Goal: Information Seeking & Learning: Learn about a topic

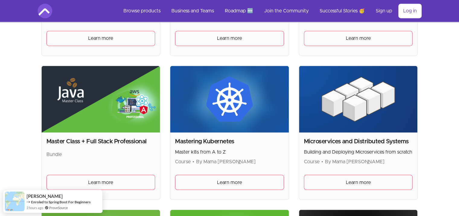
scroll to position [996, 0]
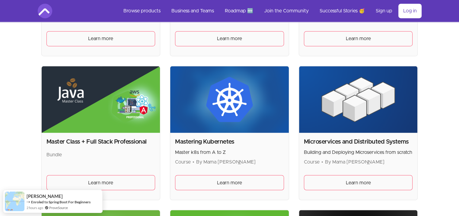
click at [316, 105] on img at bounding box center [358, 99] width 119 height 67
click at [358, 115] on img at bounding box center [358, 99] width 119 height 67
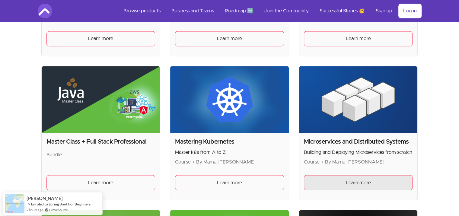
click at [355, 179] on span "Learn more" at bounding box center [358, 182] width 25 height 7
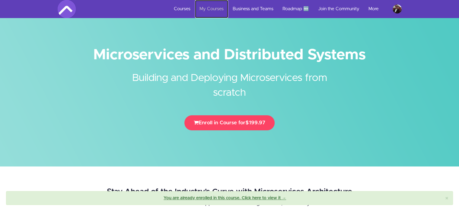
click at [205, 8] on link "My Courses" at bounding box center [211, 9] width 33 height 18
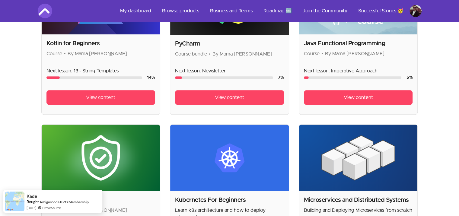
scroll to position [754, 0]
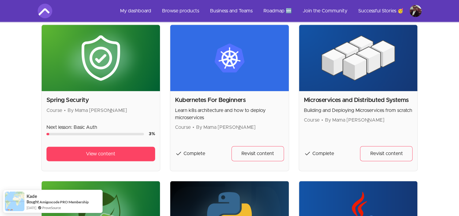
click at [326, 68] on img at bounding box center [358, 58] width 119 height 67
click at [369, 152] on link "Revisit content" at bounding box center [386, 153] width 52 height 15
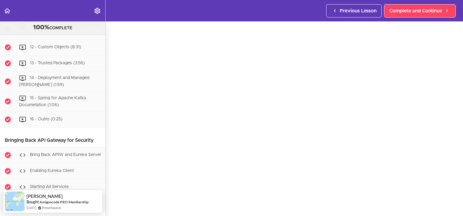
scroll to position [3092, 0]
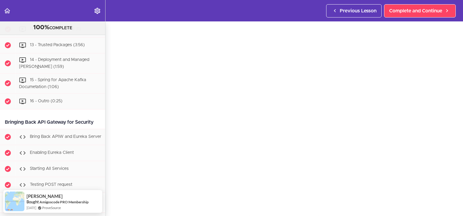
click at [52, 17] on span "11 - Restful Api and Kafka Integration (4:29)" at bounding box center [60, 11] width 83 height 11
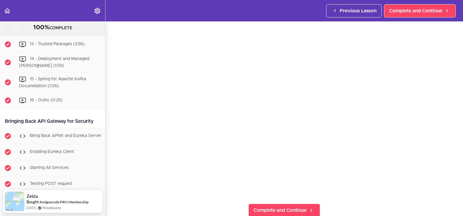
scroll to position [60, 0]
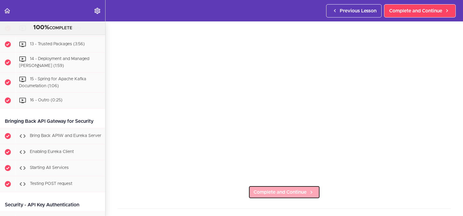
click at [281, 189] on span "Complete and Continue" at bounding box center [280, 192] width 53 height 7
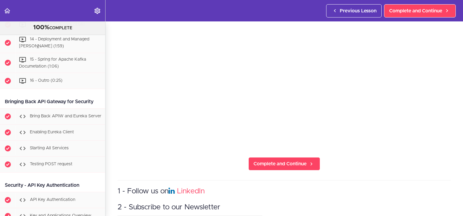
scroll to position [91, 0]
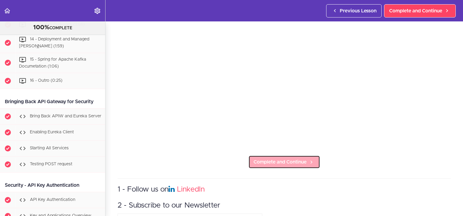
click at [273, 162] on span "Complete and Continue" at bounding box center [280, 161] width 53 height 7
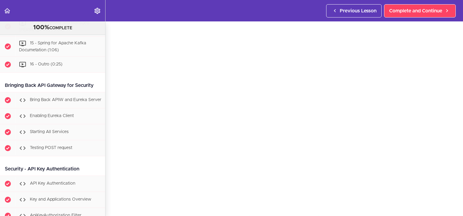
scroll to position [91, 0]
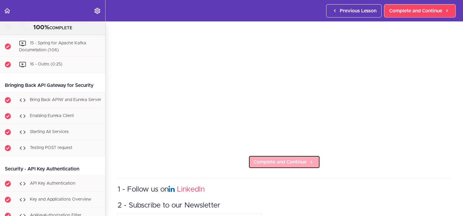
click at [254, 158] on span "Complete and Continue" at bounding box center [280, 161] width 53 height 7
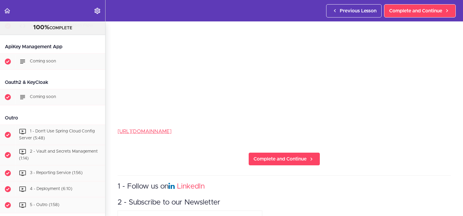
scroll to position [121, 0]
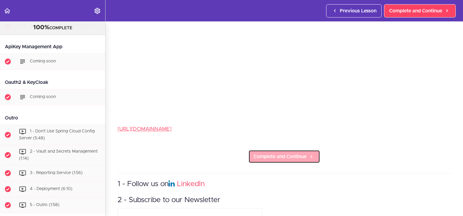
click at [276, 153] on span "Complete and Continue" at bounding box center [280, 156] width 53 height 7
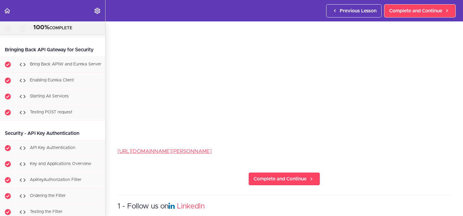
scroll to position [121, 0]
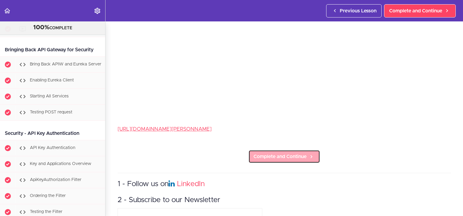
click at [258, 155] on span "Complete and Continue" at bounding box center [280, 156] width 53 height 7
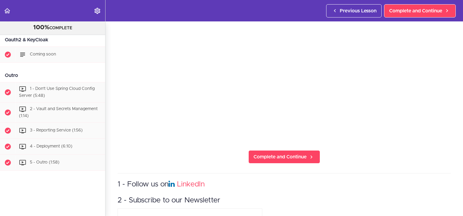
scroll to position [121, 0]
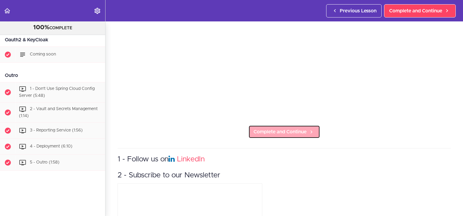
click at [263, 132] on span "Complete and Continue" at bounding box center [280, 131] width 53 height 7
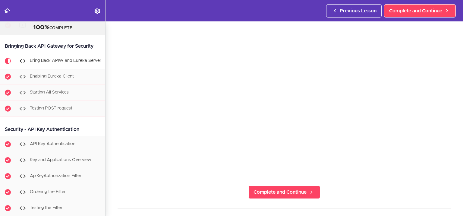
scroll to position [3150, 0]
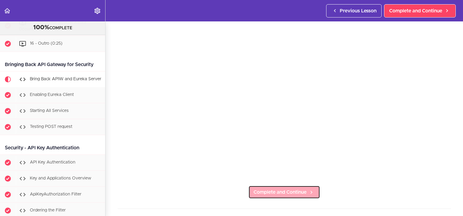
click at [279, 190] on span "Complete and Continue" at bounding box center [280, 192] width 53 height 7
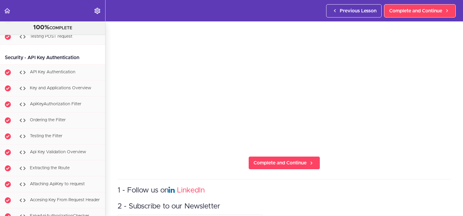
scroll to position [104, 0]
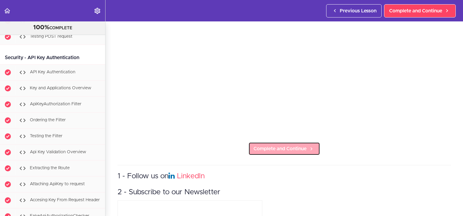
click at [267, 148] on span "Complete and Continue" at bounding box center [280, 148] width 53 height 7
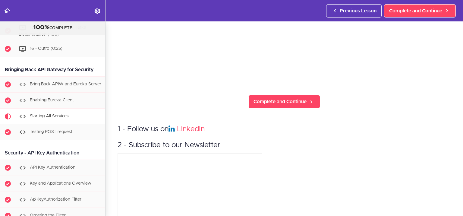
scroll to position [3150, 0]
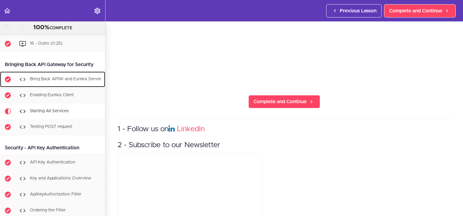
click at [48, 86] on div "Bring Back APIW and Eureka Server" at bounding box center [61, 79] width 90 height 13
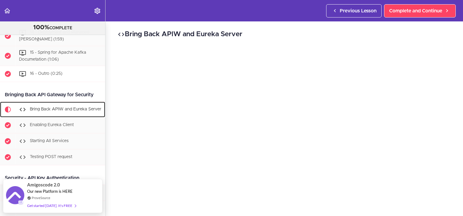
scroll to position [3129, 0]
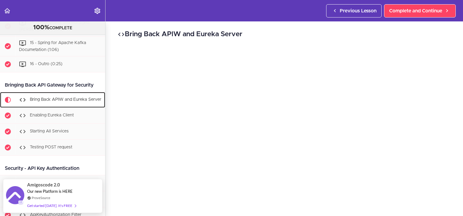
click at [38, 107] on div "Bring Back APIW and Eureka Server" at bounding box center [61, 99] width 90 height 13
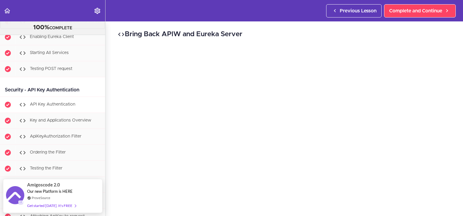
scroll to position [3220, 0]
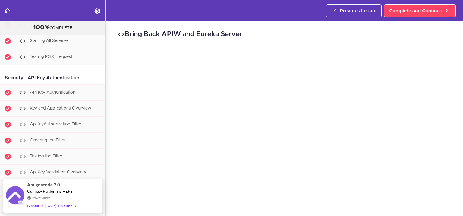
click at [7, 12] on span "Current item" at bounding box center [8, 9] width 6 height 6
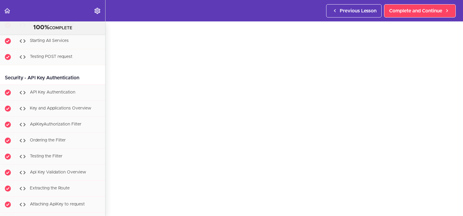
scroll to position [30, 0]
click at [9, 28] on span "Completed item" at bounding box center [8, 25] width 6 height 6
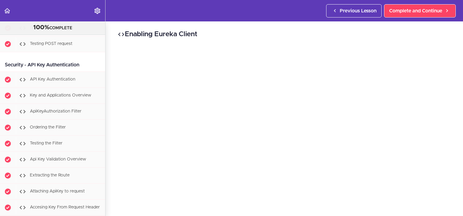
scroll to position [3240, 0]
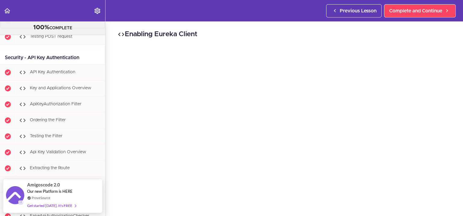
click at [8, 24] on span "Completed item" at bounding box center [8, 21] width 6 height 6
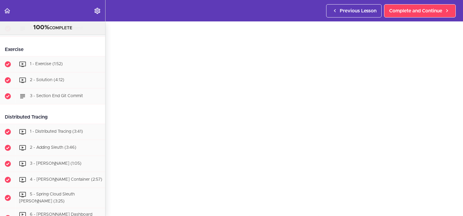
scroll to position [721, 0]
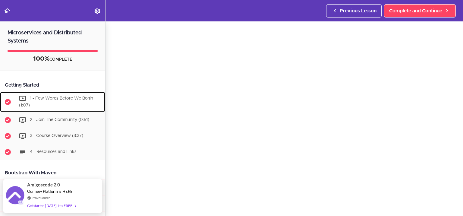
click at [43, 100] on span "1 - Few Words Before We Begin (1:07)" at bounding box center [56, 101] width 74 height 11
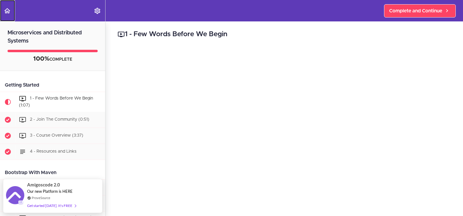
click at [8, 10] on icon "Back to course curriculum" at bounding box center [7, 10] width 7 height 7
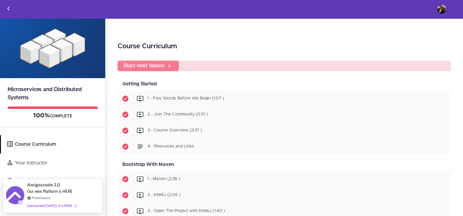
drag, startPoint x: 148, startPoint y: 65, endPoint x: 198, endPoint y: 65, distance: 50.1
click at [198, 65] on div "Start next lesson" at bounding box center [285, 66] width 334 height 11
click at [246, 68] on div "Start next lesson" at bounding box center [285, 66] width 334 height 11
click at [164, 65] on div "Start next lesson" at bounding box center [285, 66] width 334 height 11
click at [10, 8] on icon "Back to courses" at bounding box center [8, 8] width 7 height 7
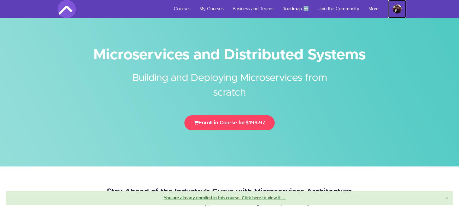
click at [395, 8] on img at bounding box center [397, 9] width 9 height 9
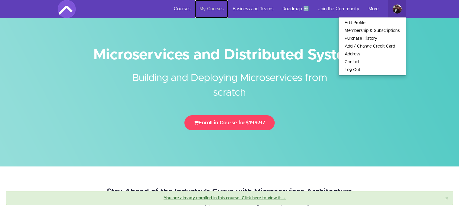
click at [199, 7] on link "My Courses" at bounding box center [211, 9] width 33 height 18
